Goal: Information Seeking & Learning: Learn about a topic

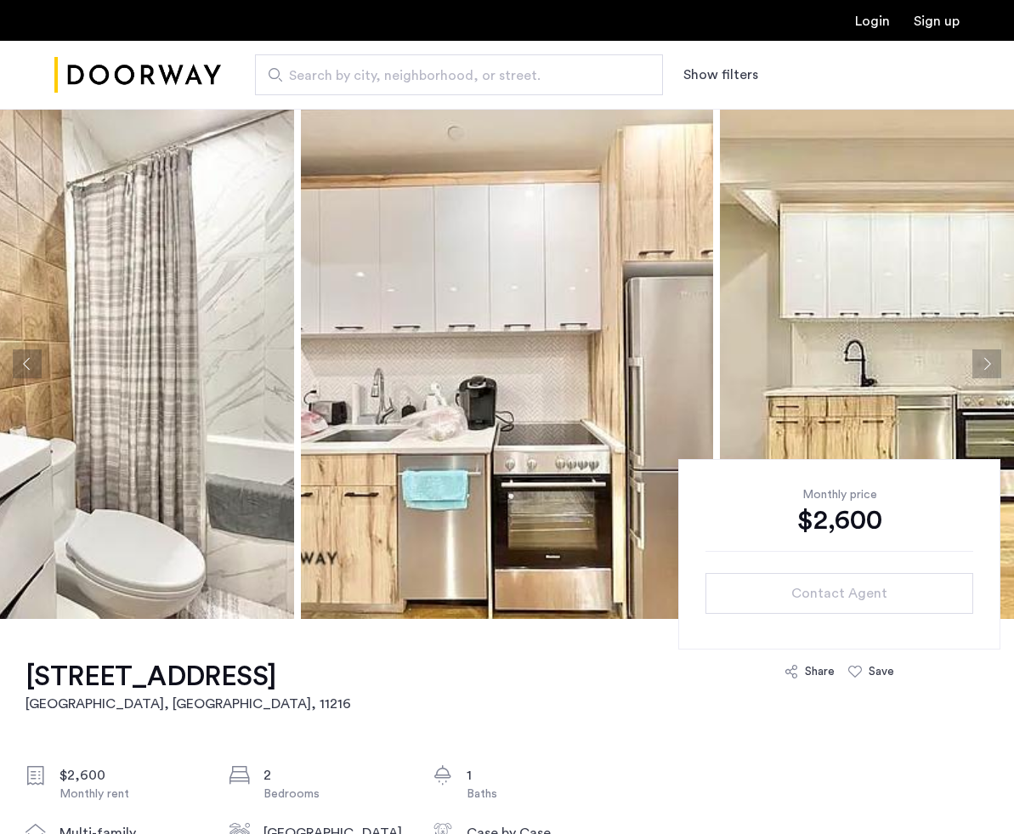
click at [207, 365] on img at bounding box center [88, 364] width 412 height 510
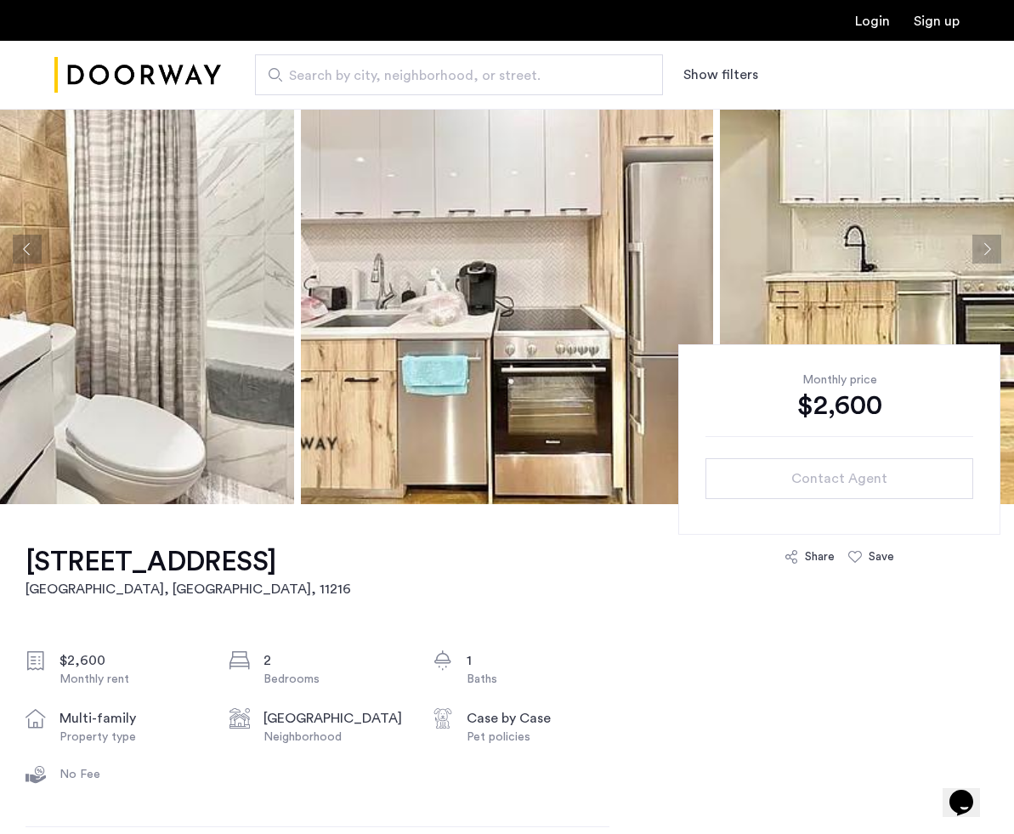
scroll to position [271, 0]
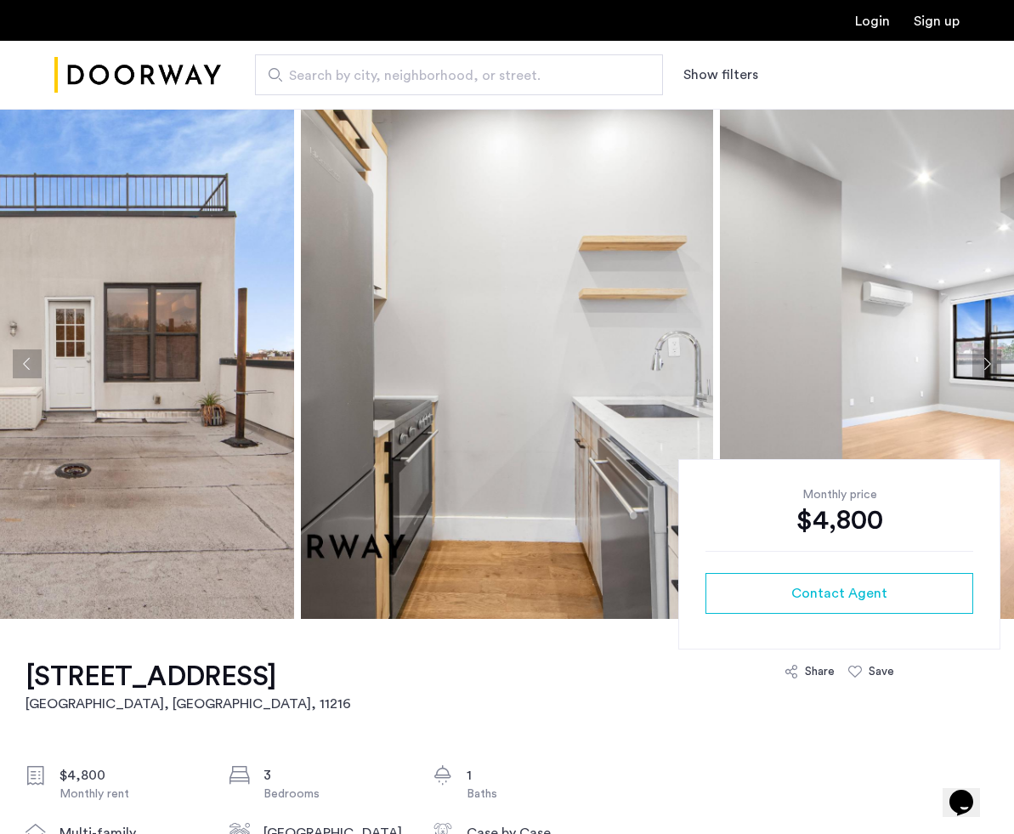
click at [213, 327] on img at bounding box center [88, 364] width 412 height 510
click at [893, 304] on img at bounding box center [926, 364] width 412 height 510
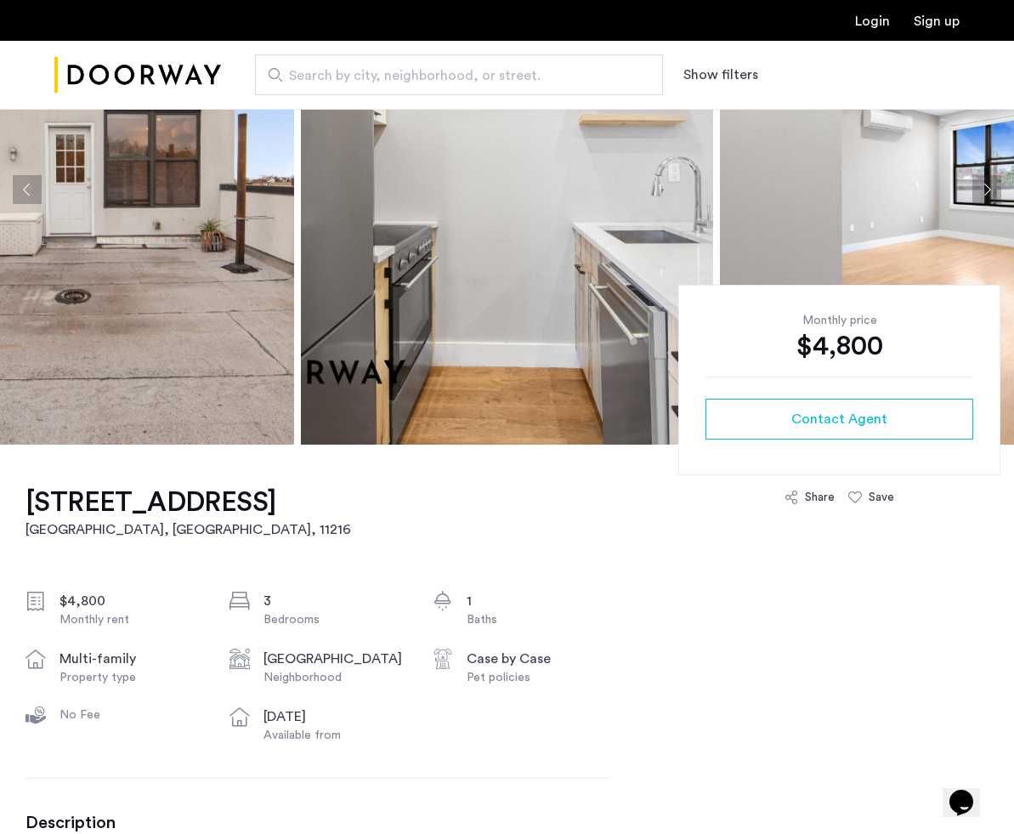
scroll to position [319, 0]
